Goal: Information Seeking & Learning: Learn about a topic

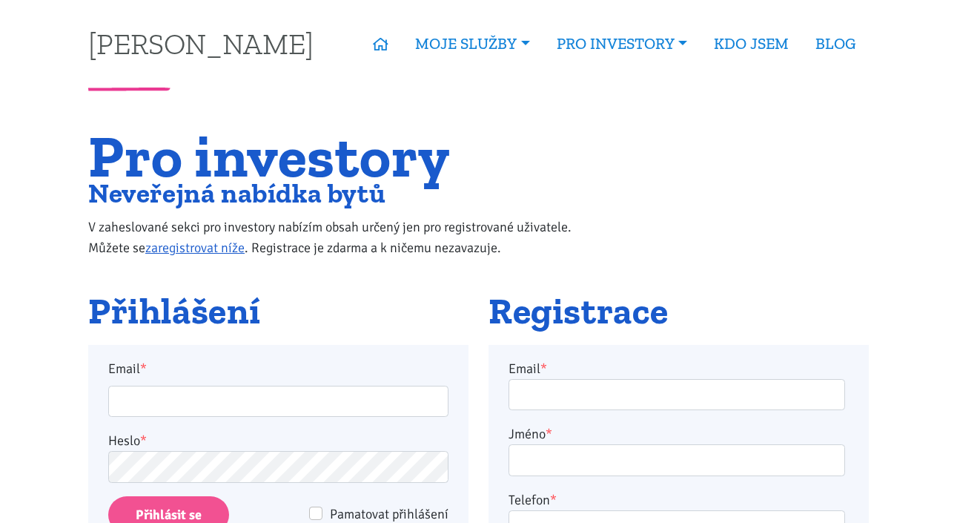
scroll to position [1, 0]
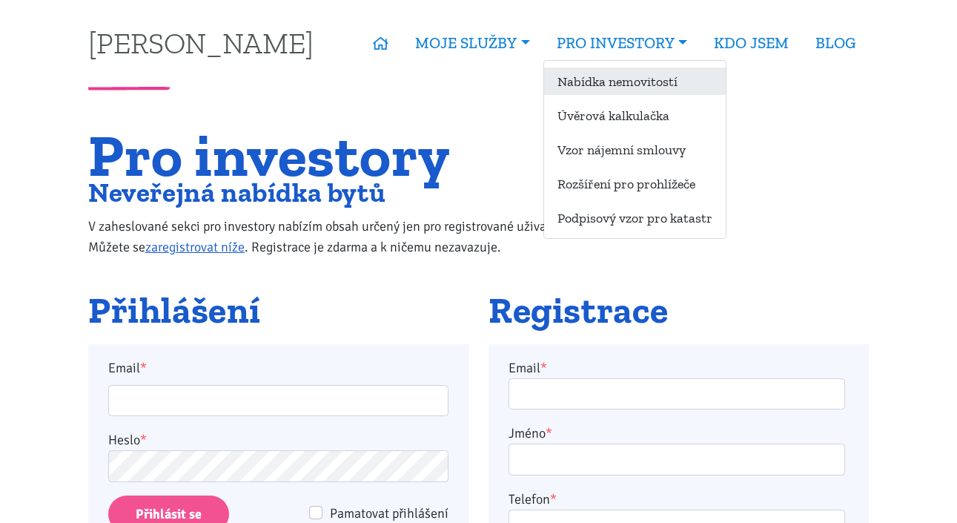
click at [583, 85] on link "Nabídka nemovitostí" at bounding box center [635, 80] width 182 height 27
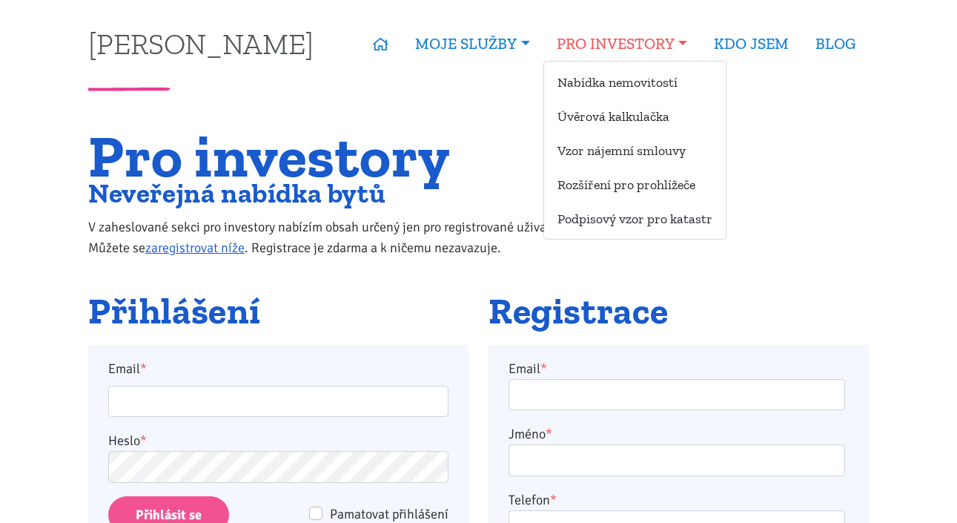
click at [578, 37] on link "PRO INVESTORY" at bounding box center [621, 44] width 157 height 34
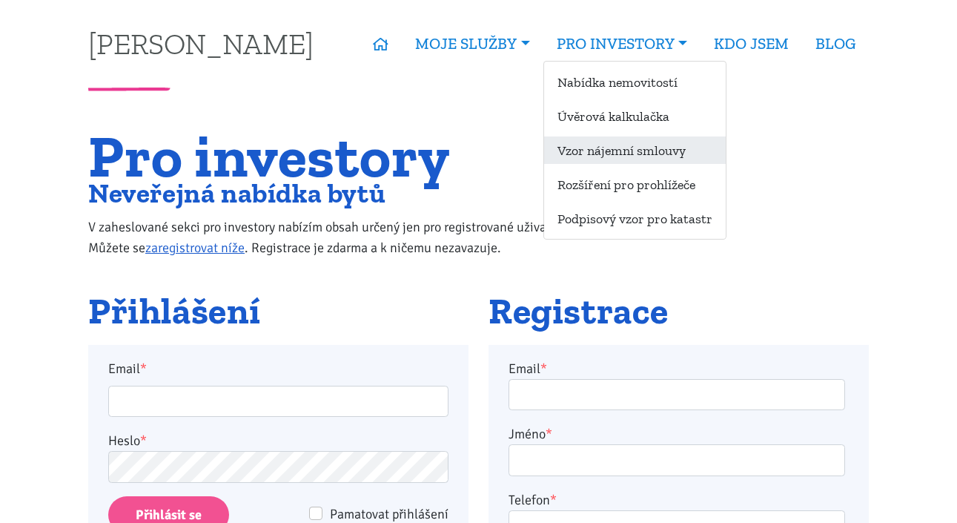
click at [580, 153] on link "Vzor nájemní smlouvy" at bounding box center [635, 149] width 182 height 27
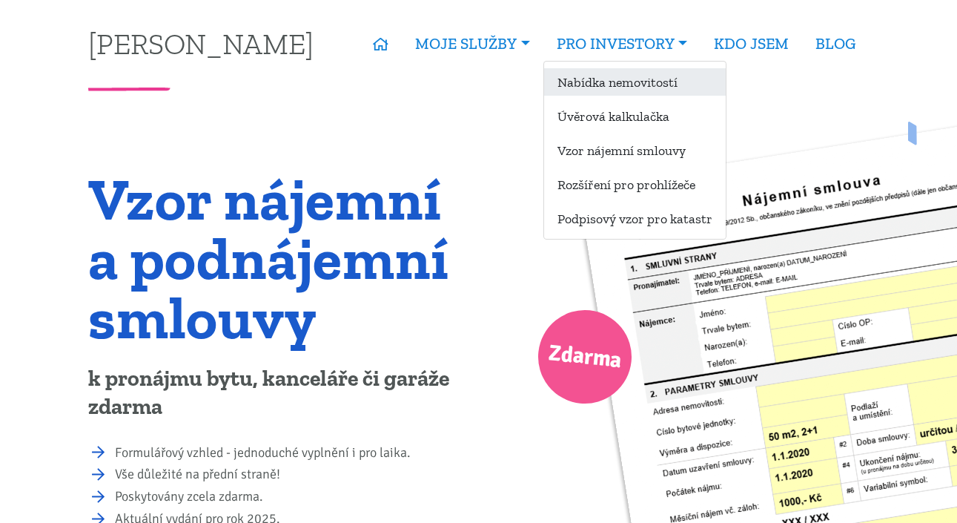
click at [575, 79] on link "Nabídka nemovitostí" at bounding box center [635, 81] width 182 height 27
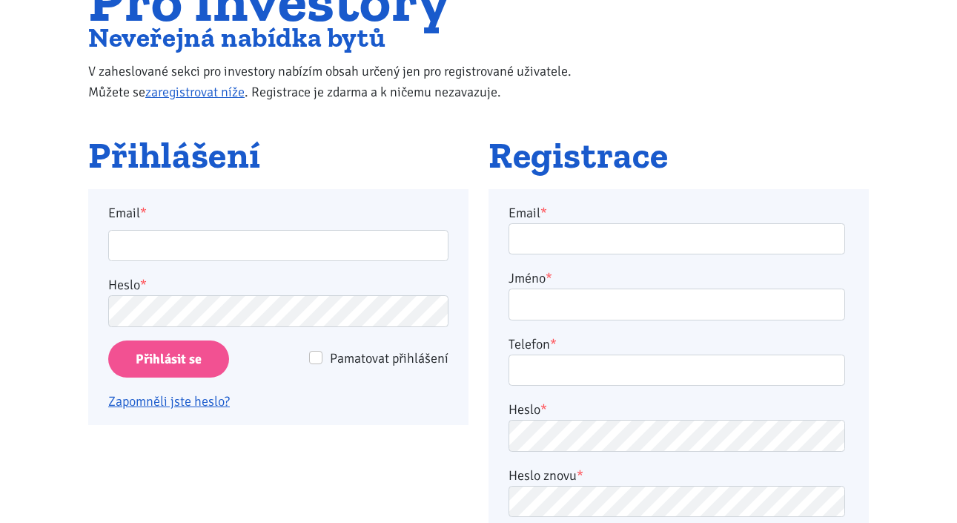
scroll to position [199, 0]
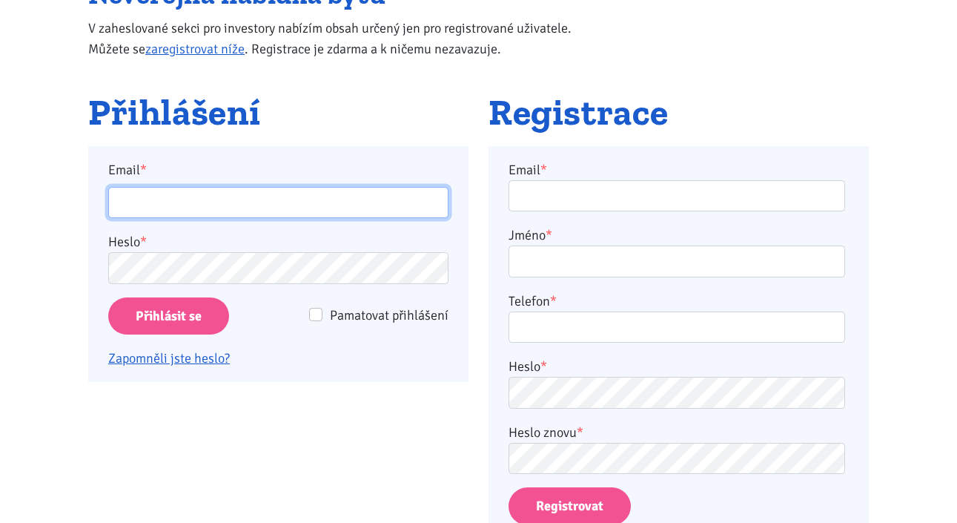
type input "M"
type input "m"
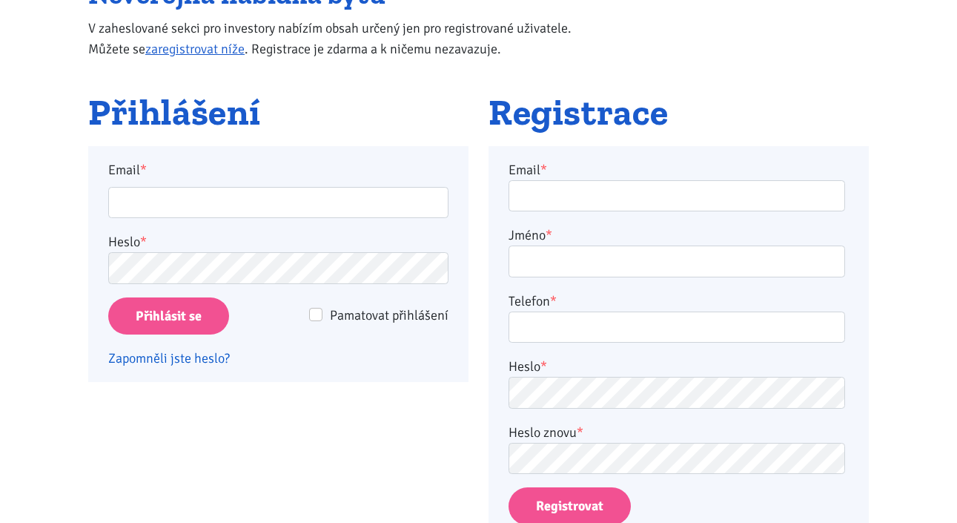
click at [196, 362] on link "Zapomněli jste heslo?" at bounding box center [169, 358] width 122 height 16
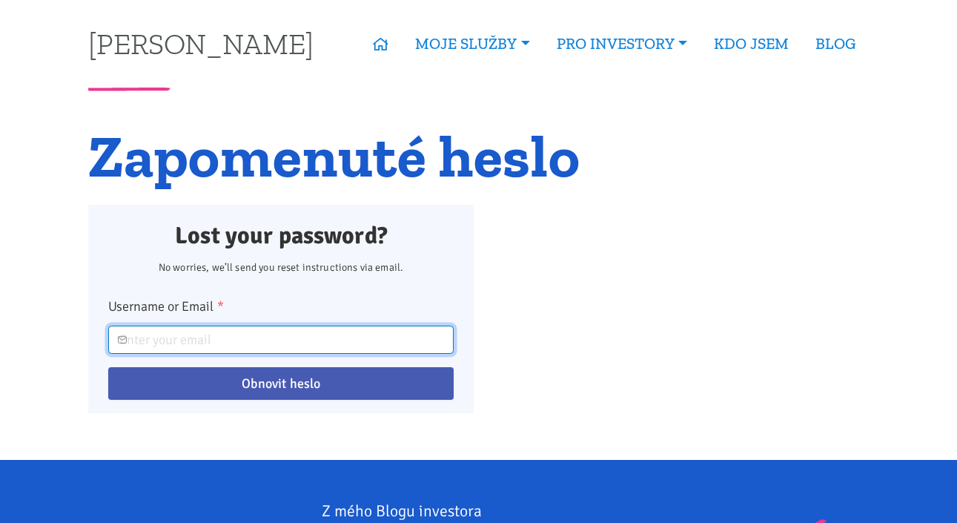
click at [268, 336] on input "Username or Email *" at bounding box center [280, 339] width 345 height 28
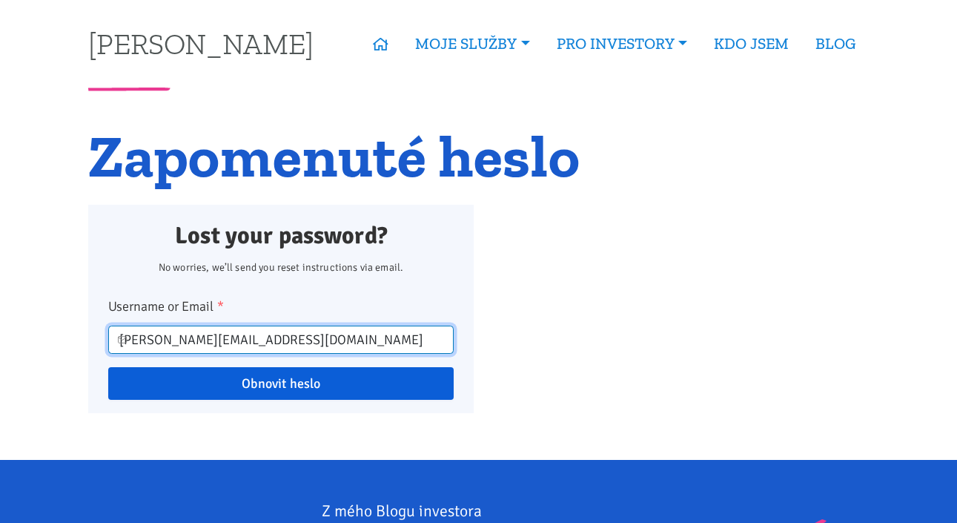
type input "[PERSON_NAME][EMAIL_ADDRESS][DOMAIN_NAME]"
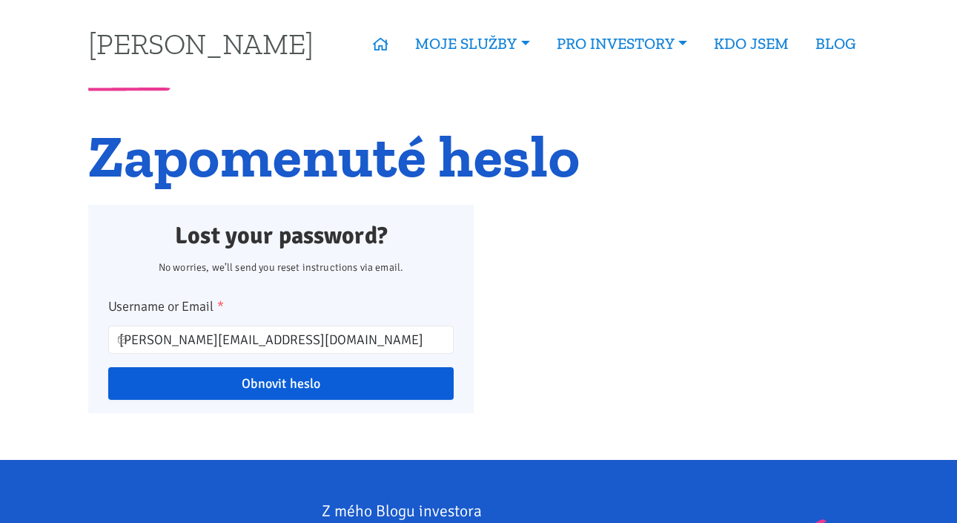
click at [285, 388] on input "Obnovit heslo" at bounding box center [280, 383] width 345 height 33
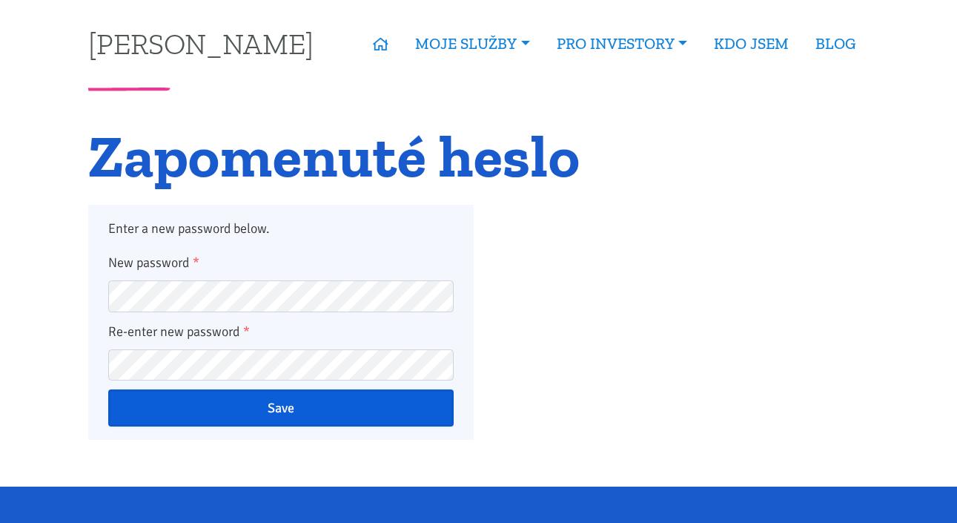
click at [316, 406] on input "Save" at bounding box center [280, 407] width 345 height 37
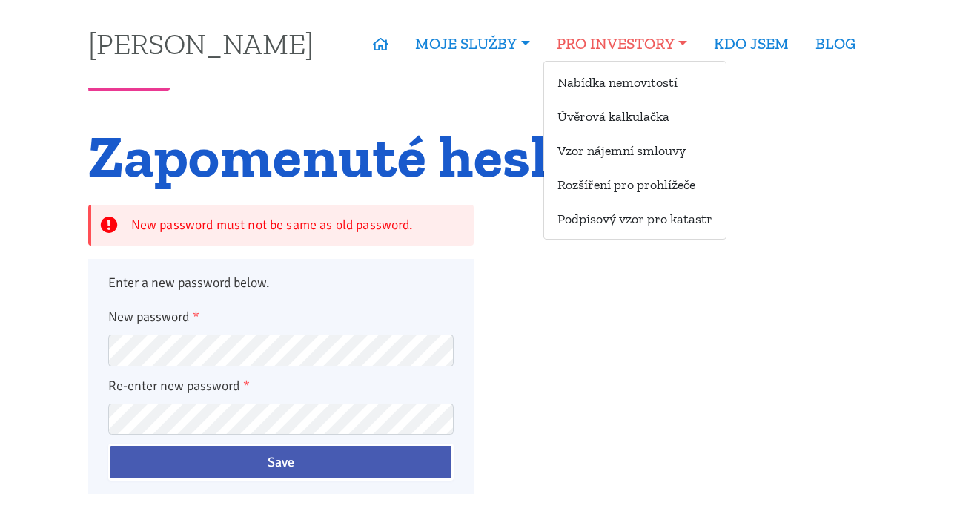
click at [580, 43] on link "PRO INVESTORY" at bounding box center [621, 44] width 157 height 34
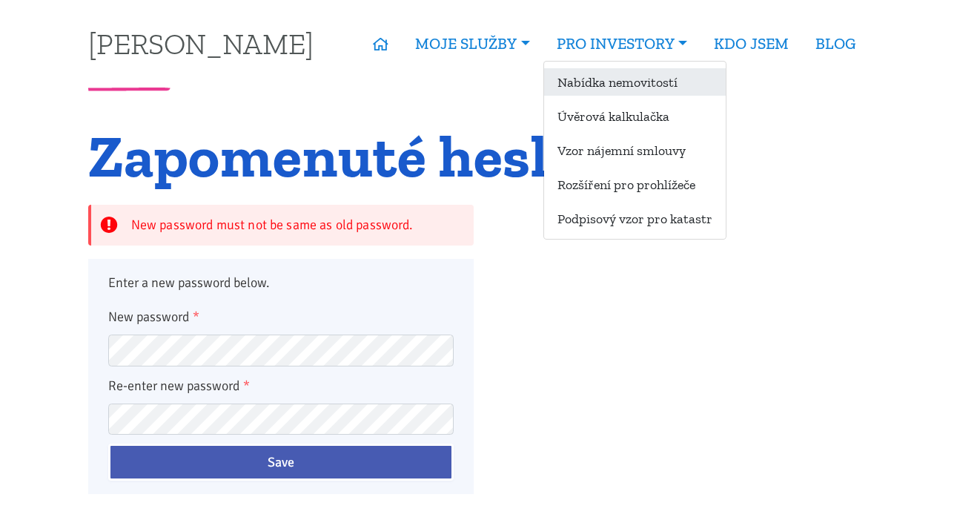
click at [580, 88] on link "Nabídka nemovitostí" at bounding box center [635, 81] width 182 height 27
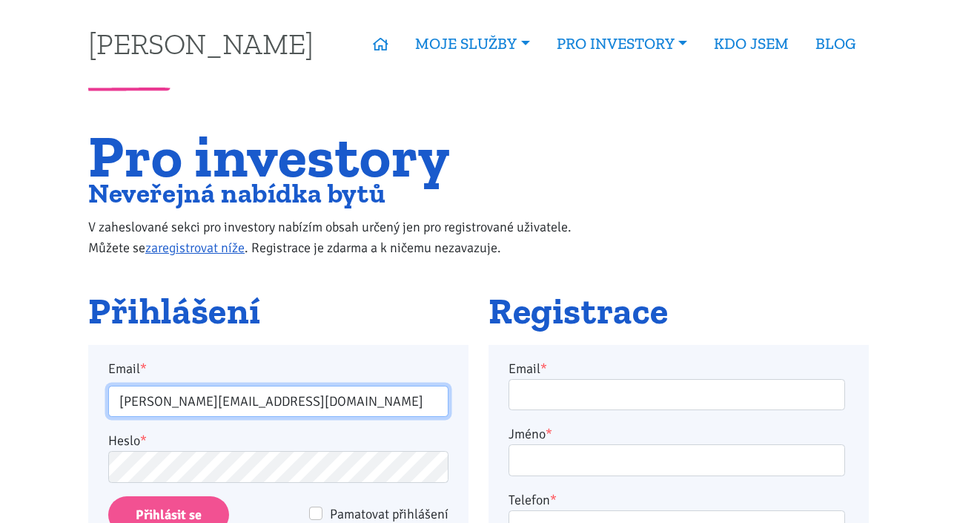
scroll to position [66, 0]
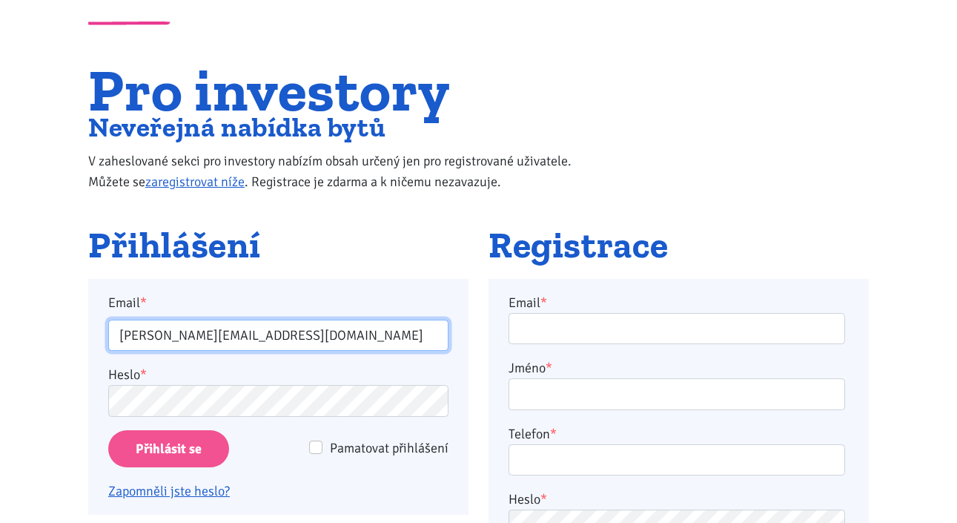
type input "[PERSON_NAME][EMAIL_ADDRESS][DOMAIN_NAME]"
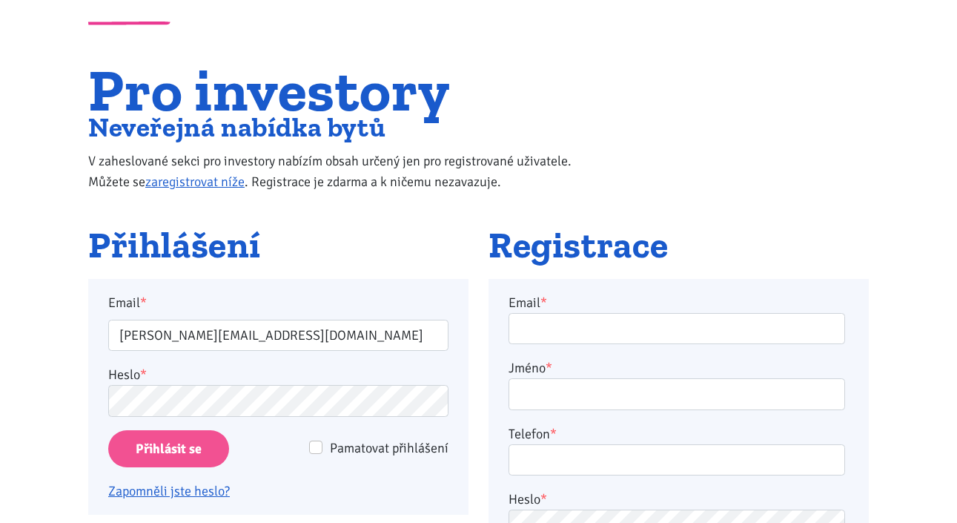
click at [150, 451] on input "Přihlásit se" at bounding box center [168, 449] width 121 height 38
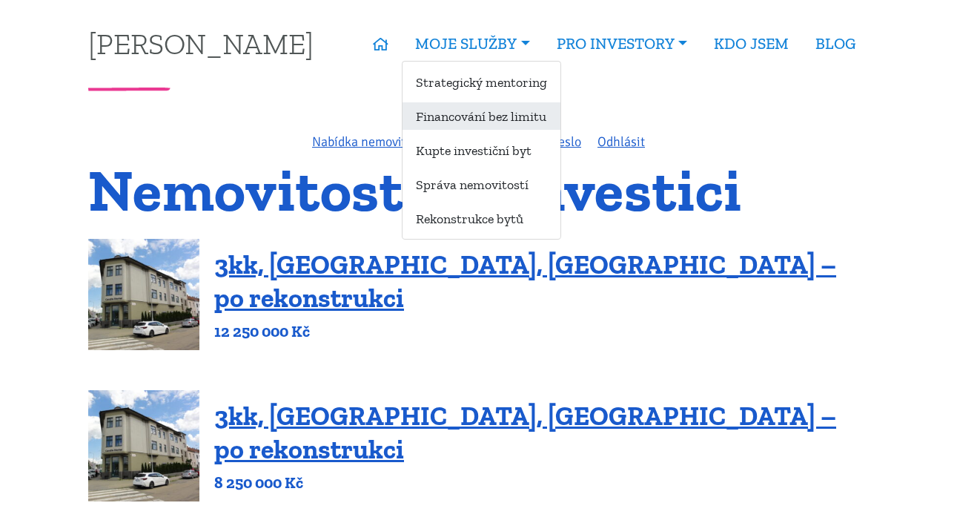
click at [454, 117] on link "Financování bez limitu" at bounding box center [482, 115] width 158 height 27
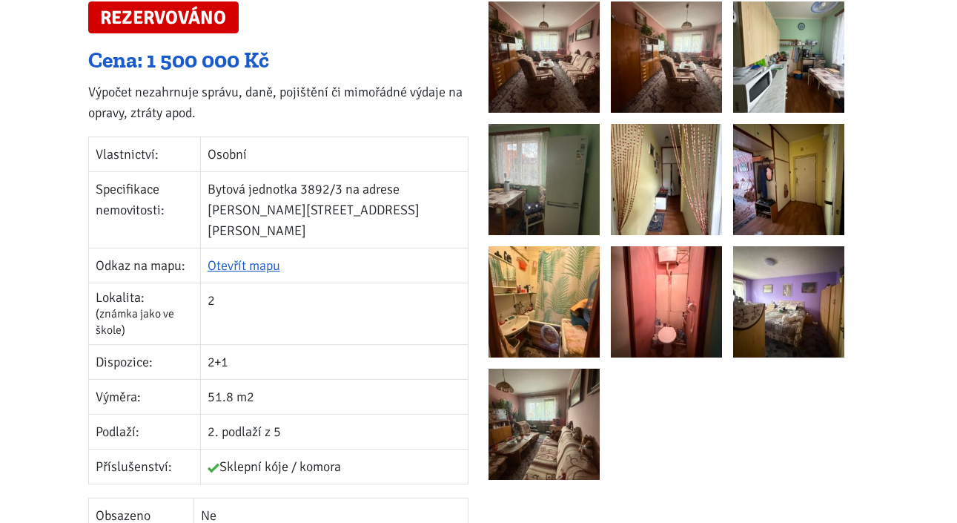
scroll to position [297, 0]
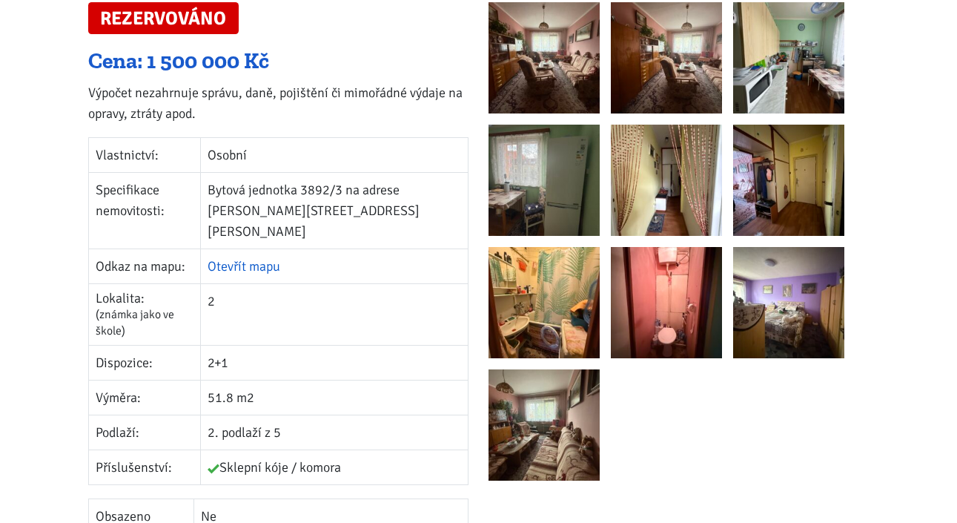
click at [234, 258] on link "Otevřít mapu" at bounding box center [244, 266] width 73 height 16
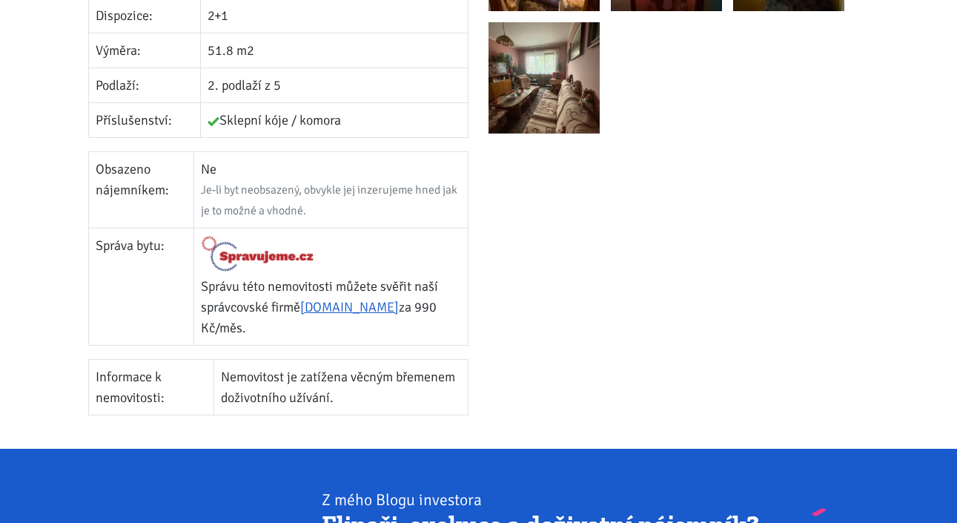
scroll to position [643, 0]
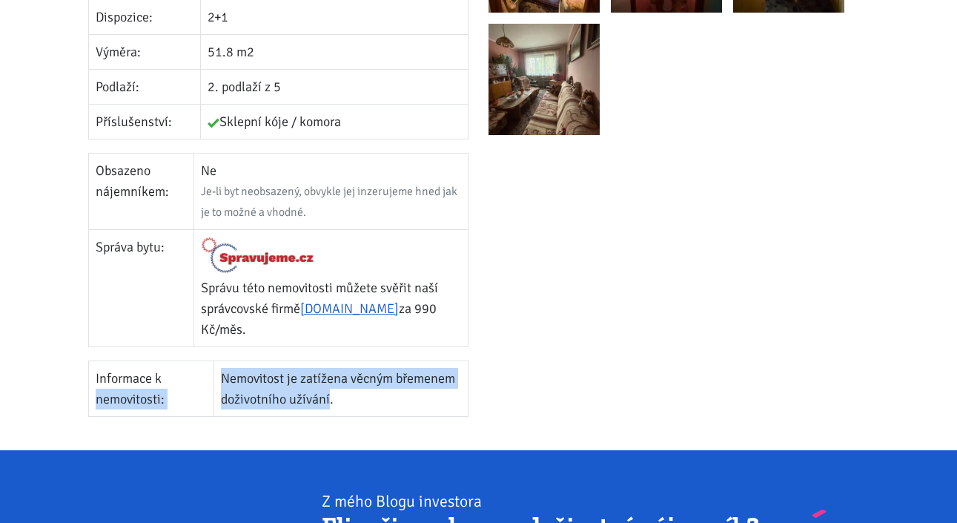
drag, startPoint x: 317, startPoint y: 354, endPoint x: 199, endPoint y: 332, distance: 120.0
click at [199, 360] on tr "Informace k nemovitosti: Nemovitost je zatížena věcným břemenem doživotního uží…" at bounding box center [279, 388] width 380 height 56
click at [199, 360] on td "Informace k nemovitosti:" at bounding box center [151, 388] width 125 height 56
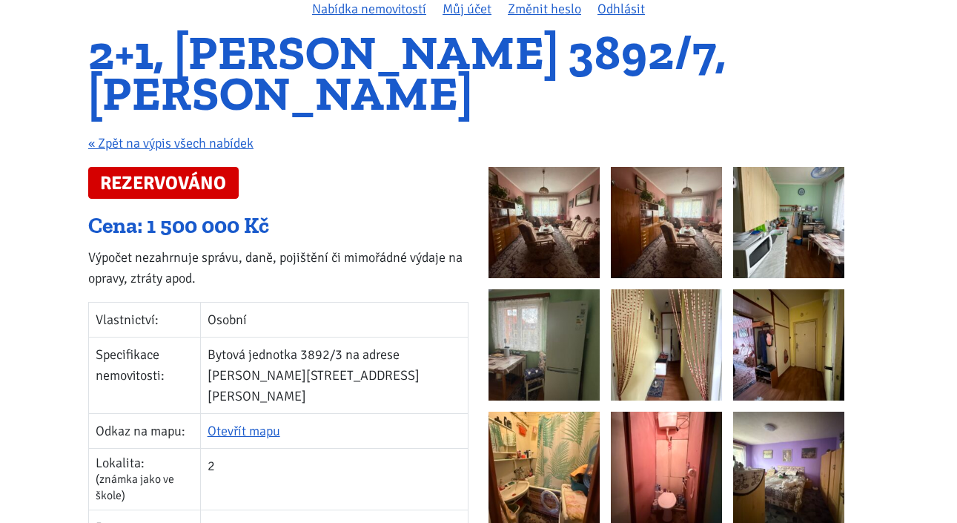
scroll to position [133, 0]
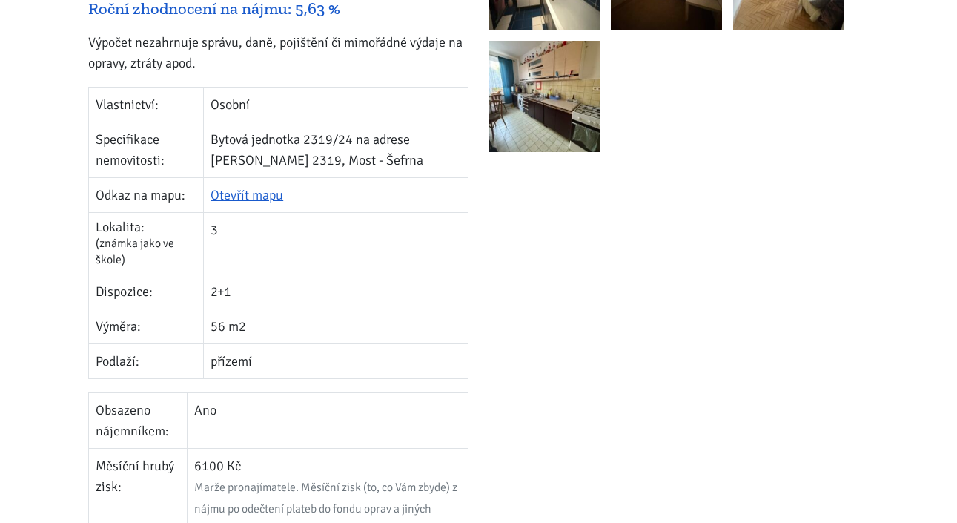
scroll to position [372, 0]
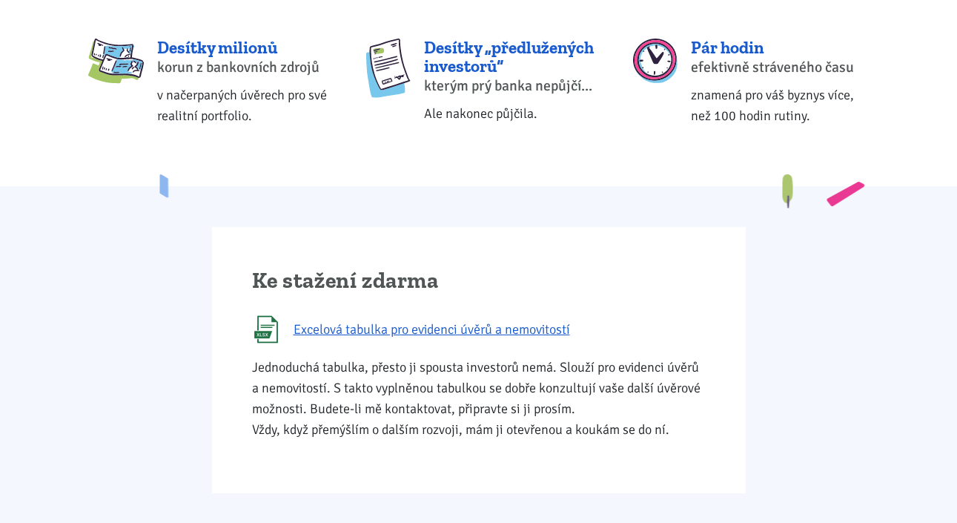
scroll to position [674, 0]
click at [448, 331] on span "Excelová tabulka pro evidenci úvěrů a nemovitostí" at bounding box center [432, 329] width 277 height 21
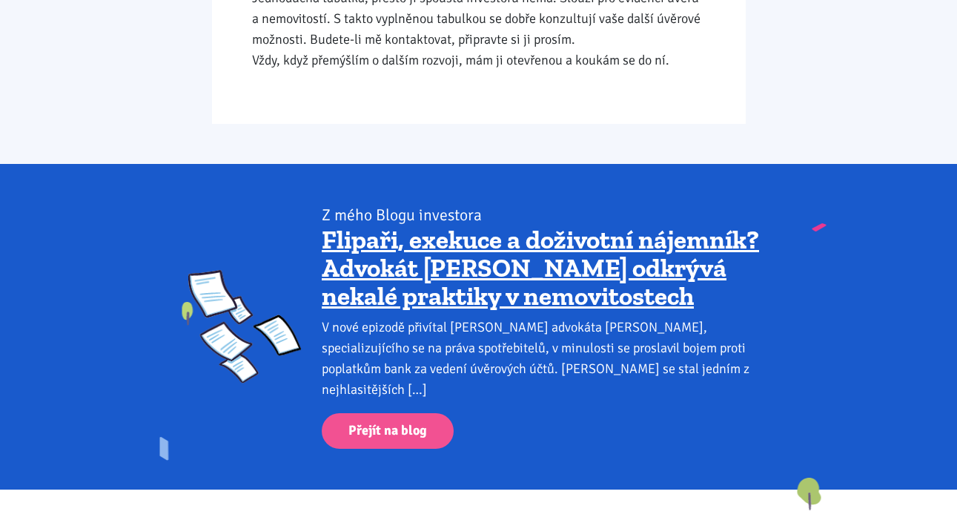
scroll to position [1047, 0]
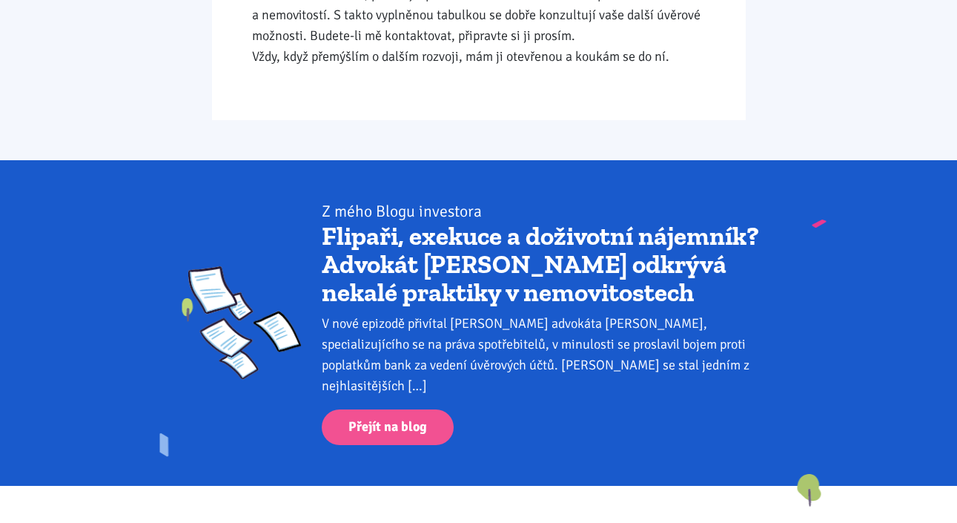
click at [483, 277] on link "Flipaři, exekuce a doživotní nájemník? Advokát [PERSON_NAME] odkrývá nekalé pra…" at bounding box center [540, 263] width 437 height 87
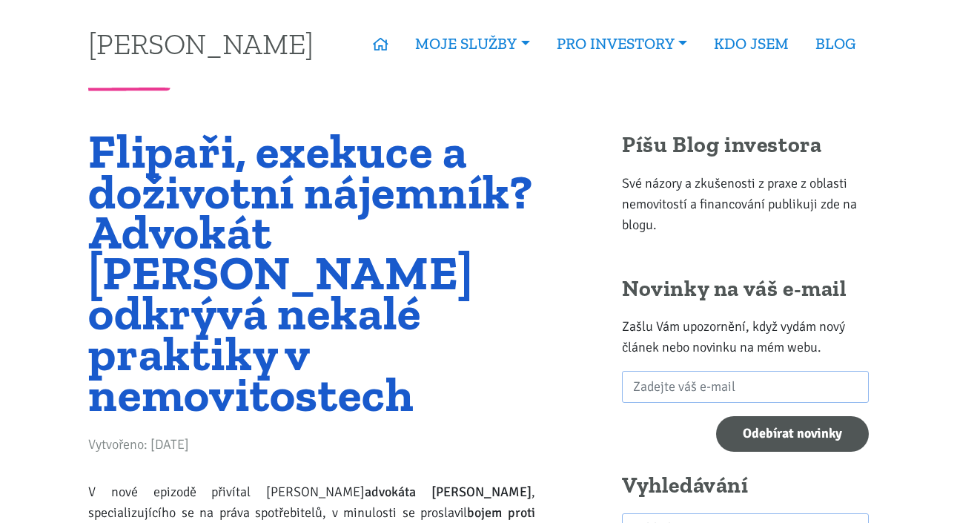
scroll to position [16, 0]
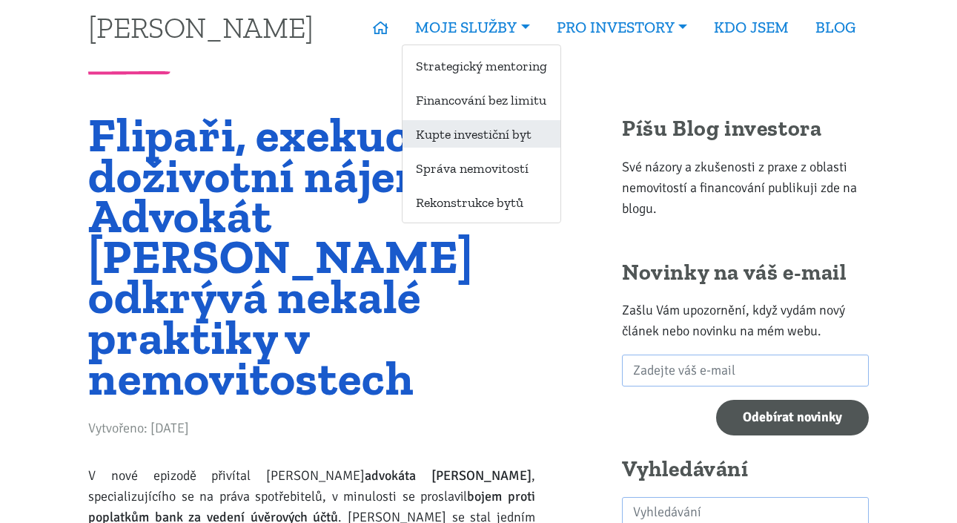
click at [454, 142] on link "Kupte investiční byt" at bounding box center [482, 133] width 158 height 27
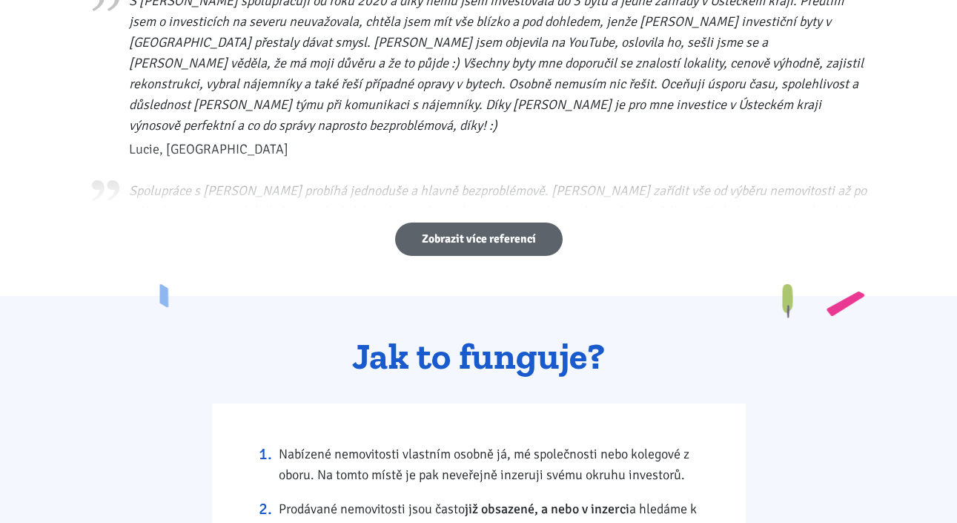
scroll to position [941, 0]
click at [506, 239] on link "Zobrazit více referencí" at bounding box center [479, 238] width 168 height 33
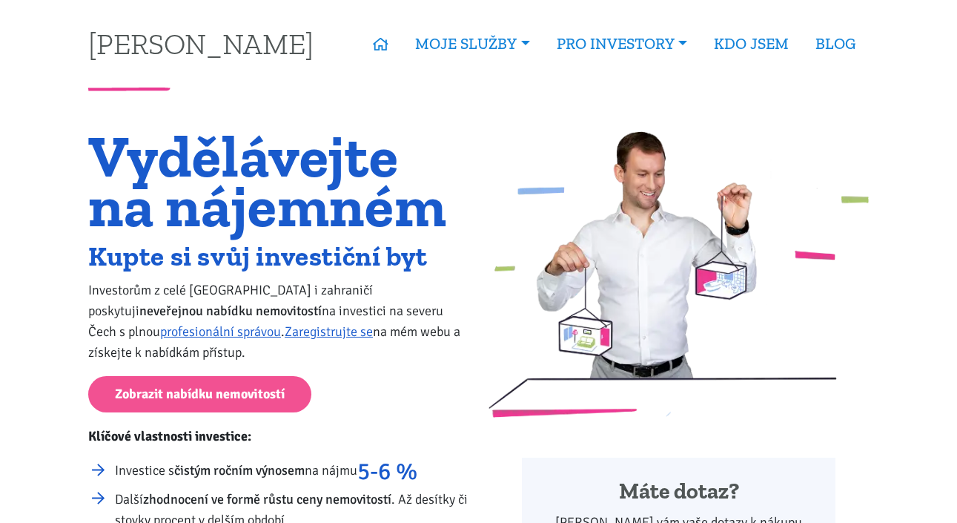
scroll to position [0, 0]
